Goal: Information Seeking & Learning: Learn about a topic

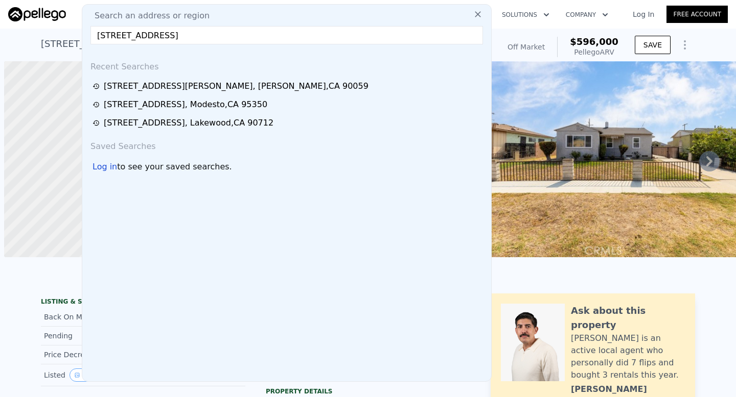
scroll to position [0, 4]
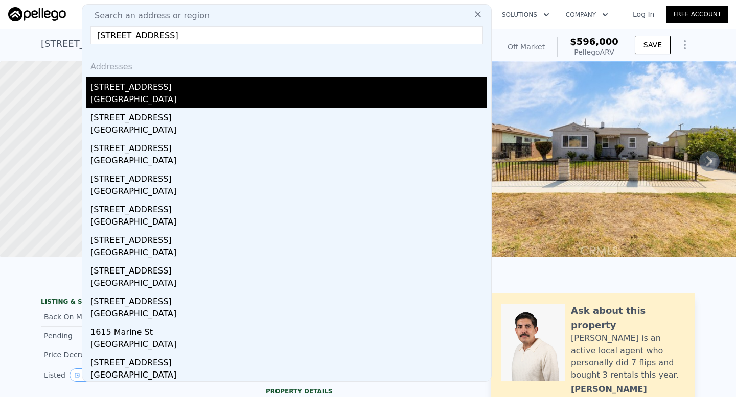
type input "[STREET_ADDRESS]"
click at [278, 88] on div "[STREET_ADDRESS]" at bounding box center [288, 85] width 396 height 16
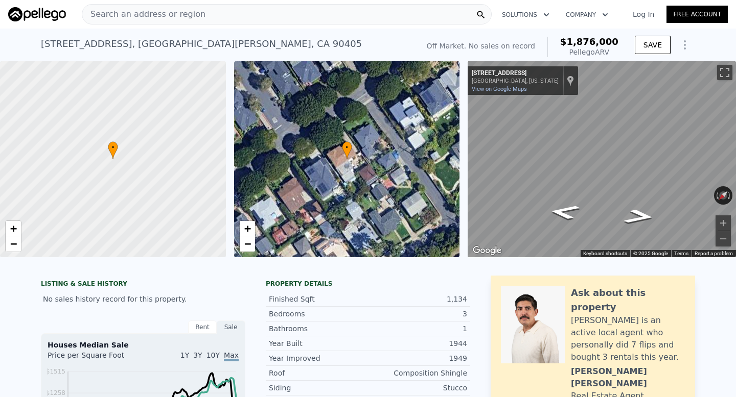
click at [254, 38] on div "[STREET_ADDRESS] No sales on record (~ARV $1.876m )" at bounding box center [227, 47] width 373 height 29
click at [254, 22] on div "Search an address or region" at bounding box center [287, 14] width 410 height 20
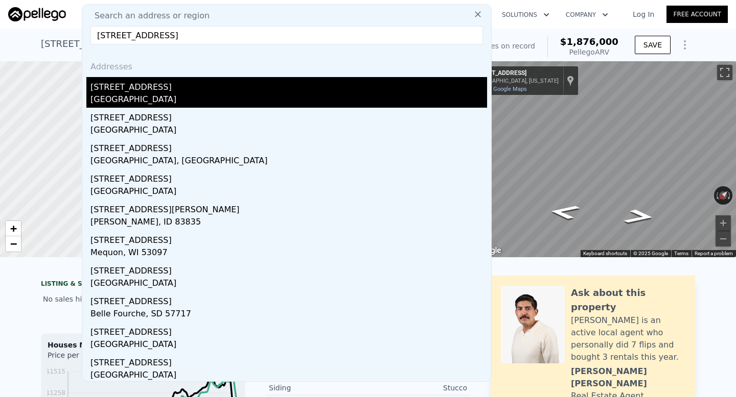
type input "[STREET_ADDRESS]"
click at [263, 99] on div "[GEOGRAPHIC_DATA]" at bounding box center [288, 100] width 396 height 14
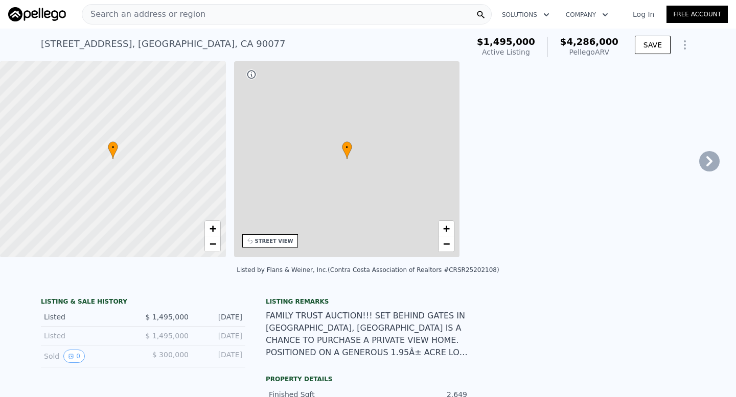
type input "3"
type input "2"
type input "4"
type input "2172"
type input "3224"
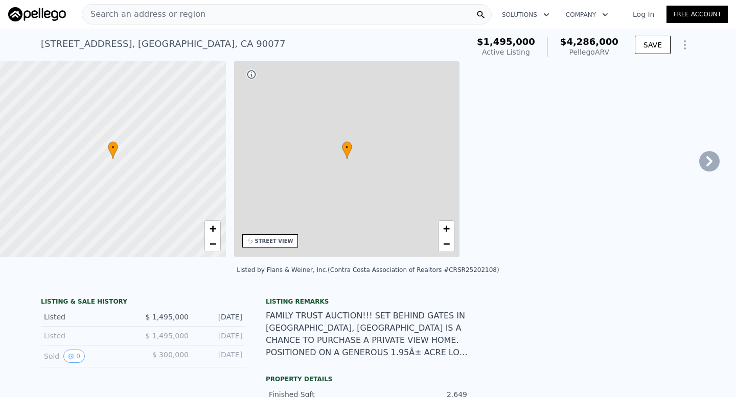
type input "60804"
type input "66388"
type input "$ 4,286,000"
type input "$ 2,386,432"
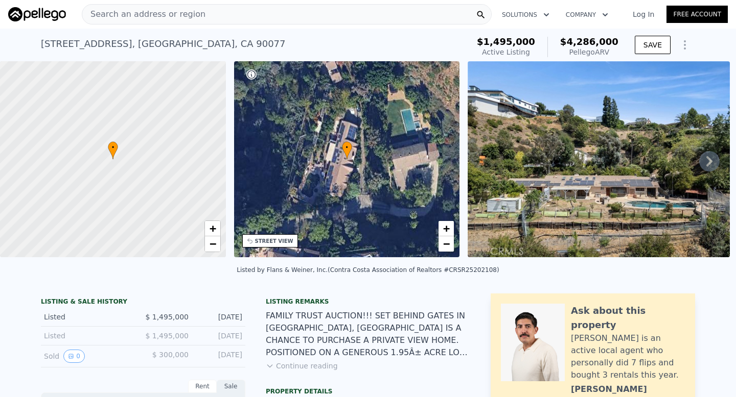
click at [213, 16] on div "Search an address or region" at bounding box center [287, 14] width 410 height 20
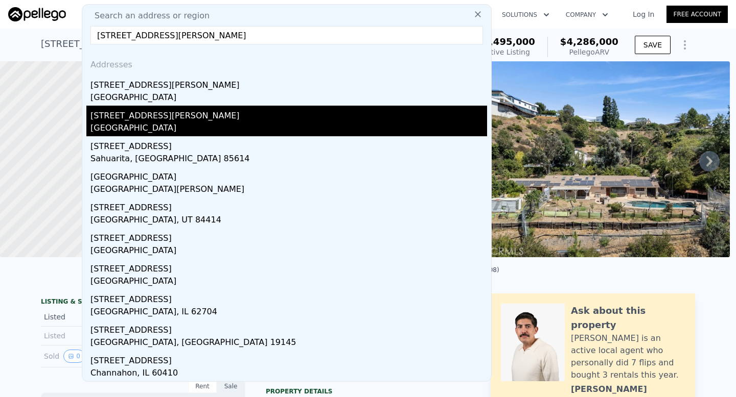
scroll to position [3, 0]
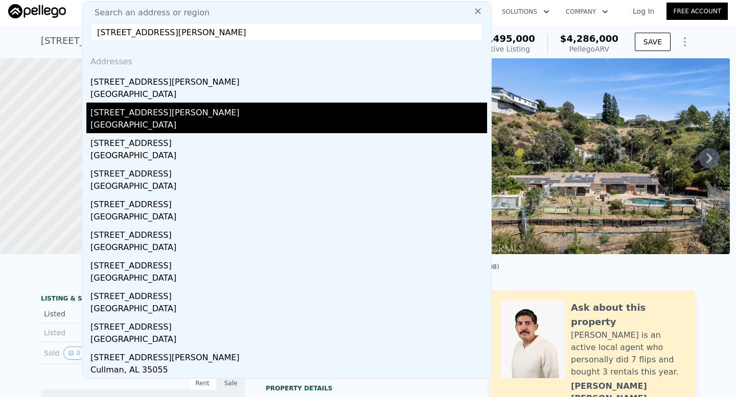
type input "[STREET_ADDRESS][PERSON_NAME]"
click at [166, 114] on div "[STREET_ADDRESS][PERSON_NAME]" at bounding box center [288, 111] width 396 height 16
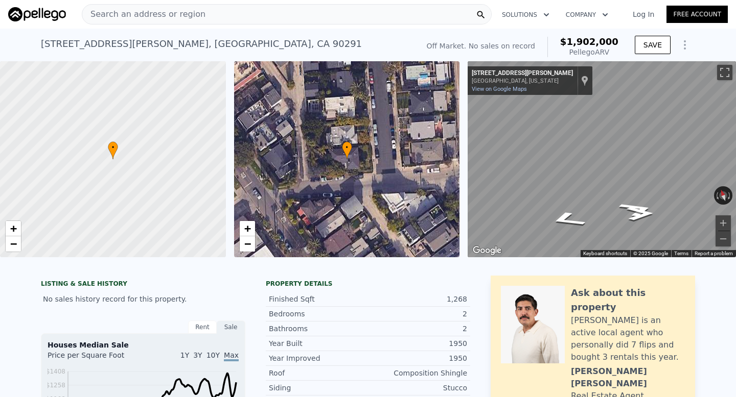
scroll to position [17, 0]
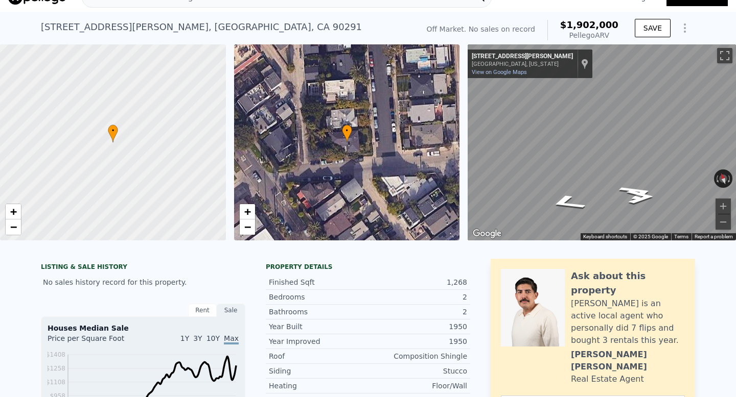
click at [262, 24] on div "[STREET_ADDRESS][PERSON_NAME] No sales on record (~ARV $1.902m )" at bounding box center [227, 30] width 373 height 29
click at [221, 27] on div "[STREET_ADDRESS][PERSON_NAME]" at bounding box center [201, 27] width 321 height 14
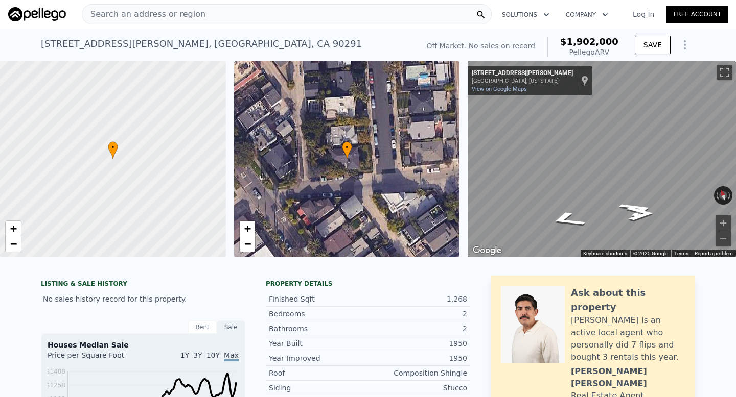
scroll to position [2, 0]
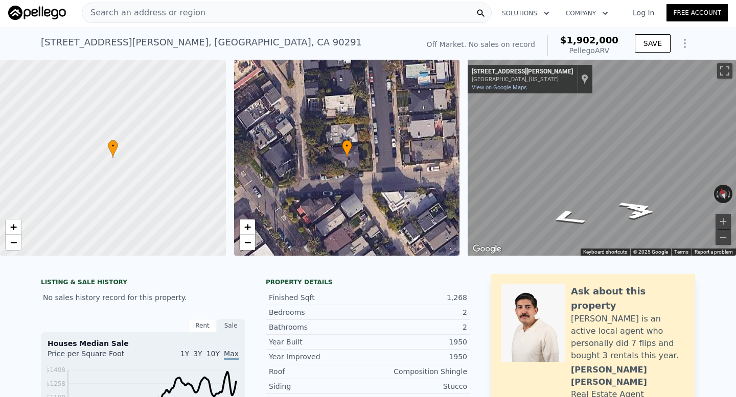
click at [220, 17] on div "Search an address or region" at bounding box center [287, 13] width 410 height 20
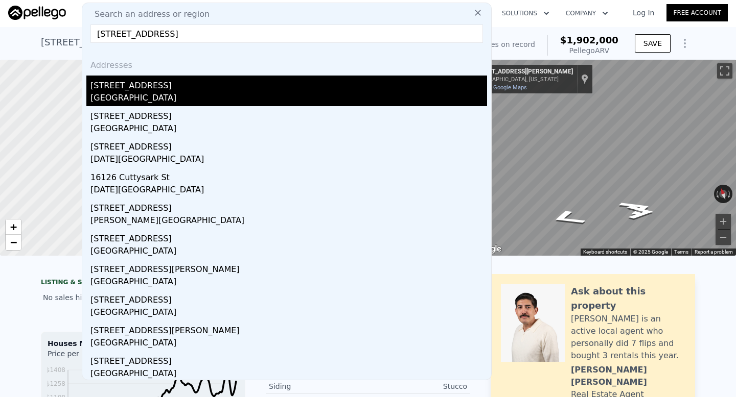
type input "[STREET_ADDRESS]"
click at [234, 102] on div "[GEOGRAPHIC_DATA]" at bounding box center [288, 99] width 396 height 14
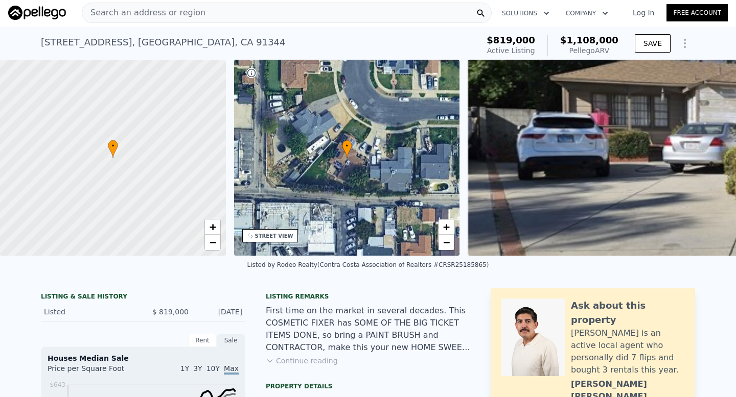
click at [203, 45] on div "[STREET_ADDRESS]" at bounding box center [163, 42] width 245 height 14
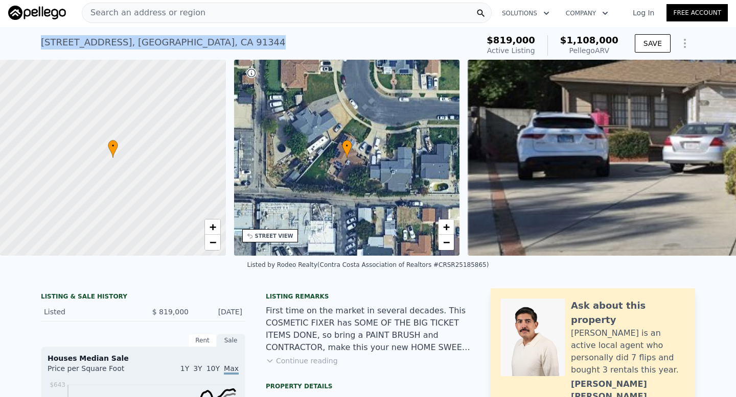
click at [203, 45] on div "[STREET_ADDRESS]" at bounding box center [163, 42] width 245 height 14
copy div "[STREET_ADDRESS] Active at $819k (~ARV $1.108m )"
click at [245, 12] on div "Search an address or region" at bounding box center [287, 13] width 410 height 20
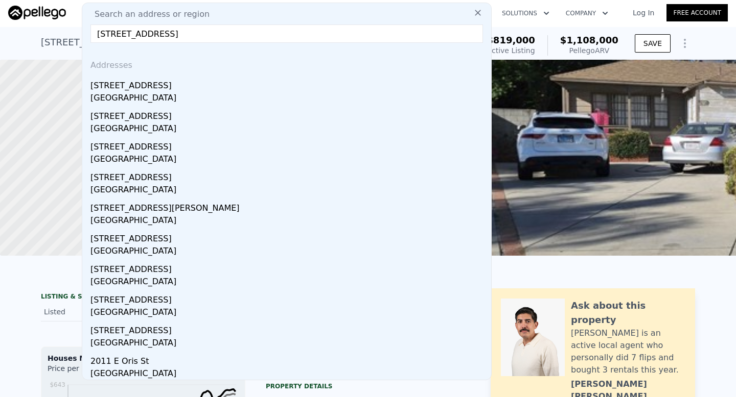
click at [289, 37] on input "[STREET_ADDRESS]" at bounding box center [286, 34] width 392 height 18
click at [304, 40] on input "[STREET_ADDRESS]" at bounding box center [286, 34] width 392 height 18
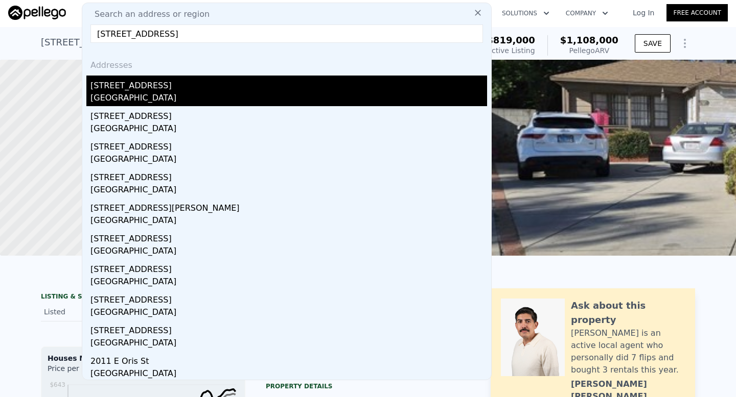
type input "[STREET_ADDRESS]"
click at [253, 103] on div "[GEOGRAPHIC_DATA]" at bounding box center [288, 99] width 396 height 14
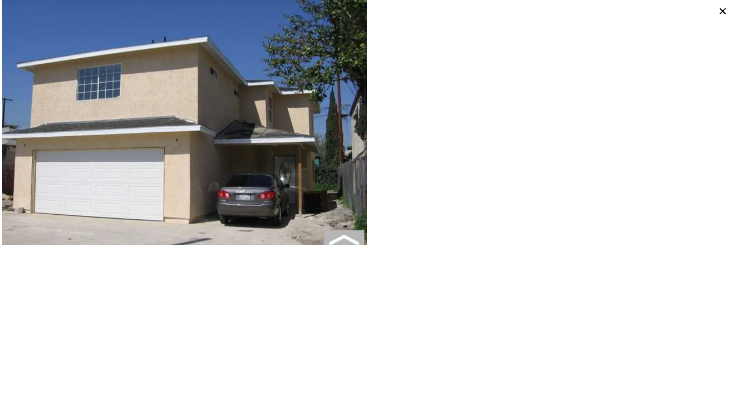
click at [720, 13] on icon at bounding box center [722, 11] width 6 height 6
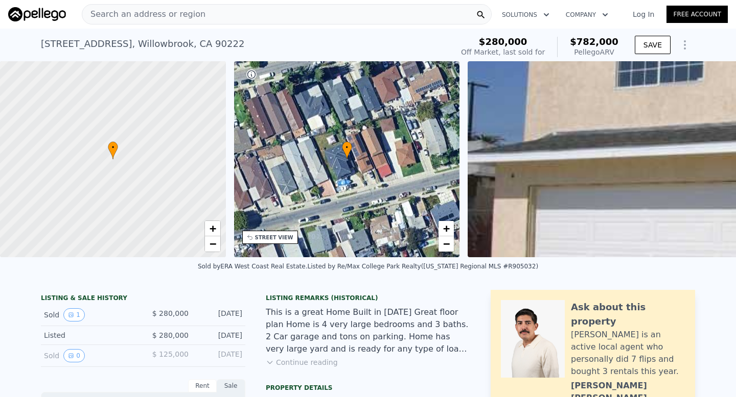
click at [139, 12] on span "Search an address or region" at bounding box center [143, 14] width 123 height 12
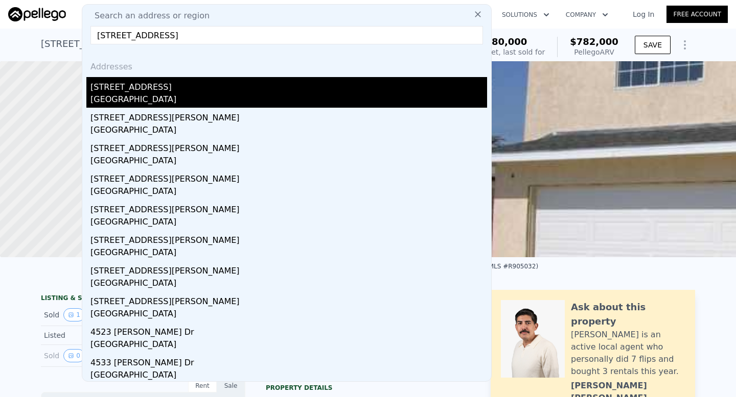
type input "[STREET_ADDRESS]"
click at [166, 88] on div "[STREET_ADDRESS]" at bounding box center [288, 85] width 396 height 16
